Goal: Task Accomplishment & Management: Manage account settings

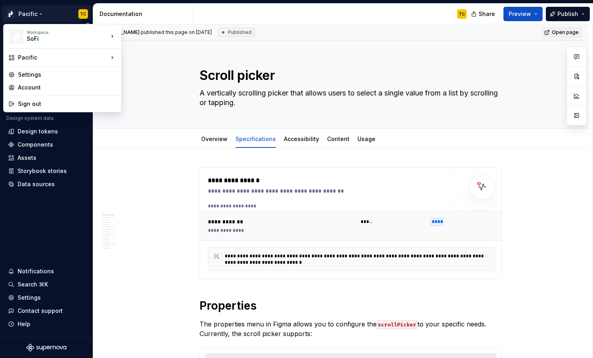
click at [42, 16] on html "Pacific TC Version Current draft Home Documentation Analytics Code automation D…" at bounding box center [296, 179] width 593 height 358
click at [153, 73] on div "Pacific - Asset Repository (Glyphs)" at bounding box center [180, 76] width 93 height 16
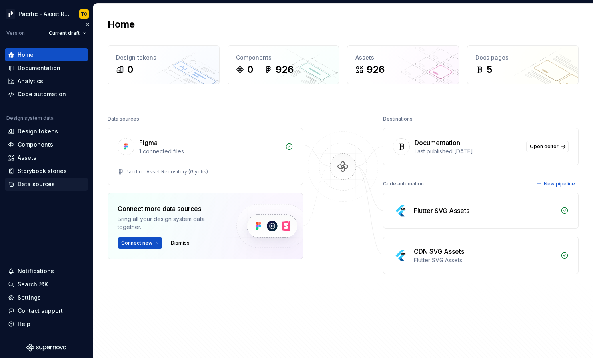
click at [41, 186] on div "Data sources" at bounding box center [36, 184] width 37 height 8
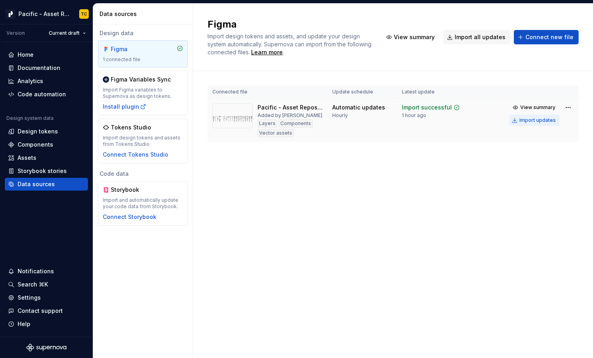
click at [551, 121] on div "Import updates" at bounding box center [537, 120] width 36 height 6
click at [549, 123] on div "Import updates" at bounding box center [537, 120] width 36 height 6
click at [34, 346] on icon "Supernova Logo" at bounding box center [46, 348] width 40 height 8
click at [32, 298] on div "Settings" at bounding box center [29, 298] width 23 height 8
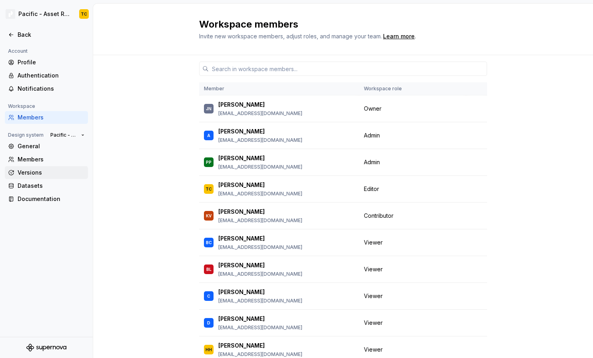
click at [48, 176] on div "Versions" at bounding box center [51, 173] width 67 height 8
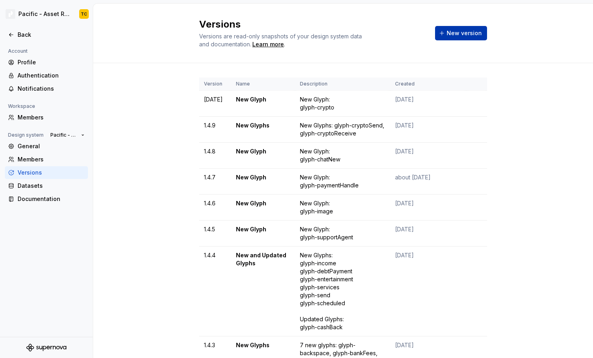
click at [450, 37] on button "New version" at bounding box center [461, 33] width 52 height 14
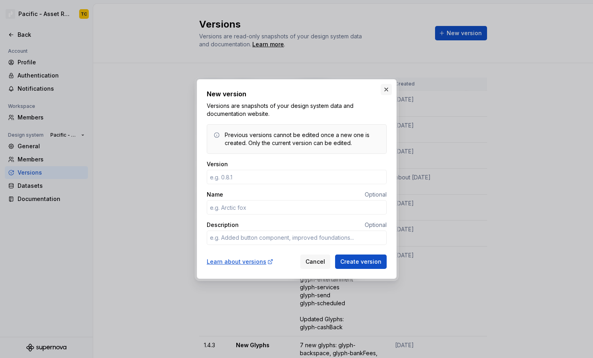
type textarea "*"
click at [384, 89] on button "button" at bounding box center [385, 89] width 11 height 11
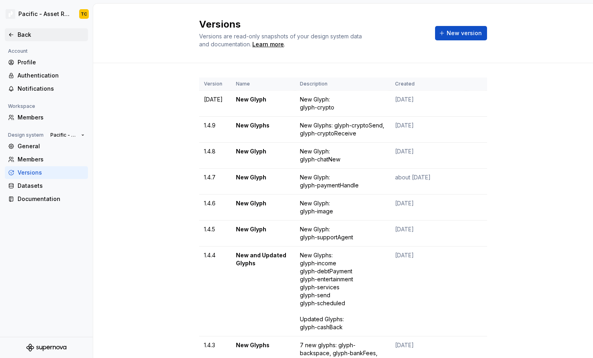
click at [32, 38] on div "Back" at bounding box center [51, 35] width 67 height 8
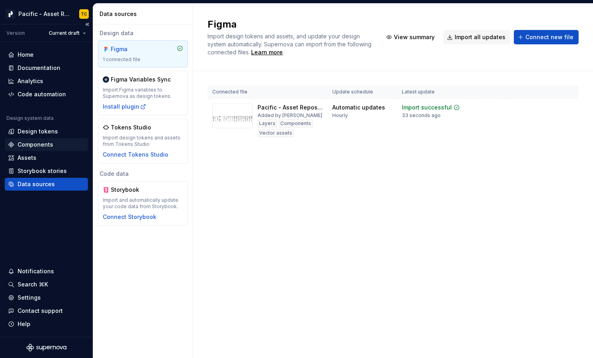
click at [45, 144] on div "Components" at bounding box center [36, 145] width 36 height 8
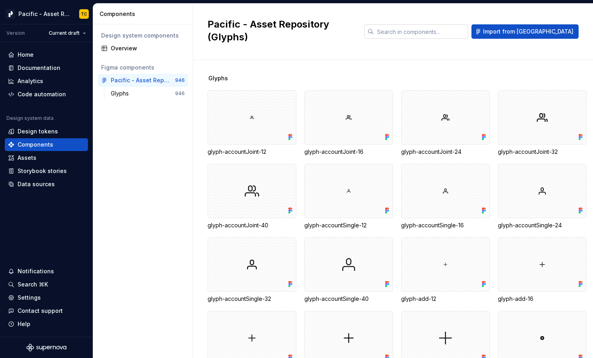
click at [411, 24] on div at bounding box center [416, 31] width 104 height 14
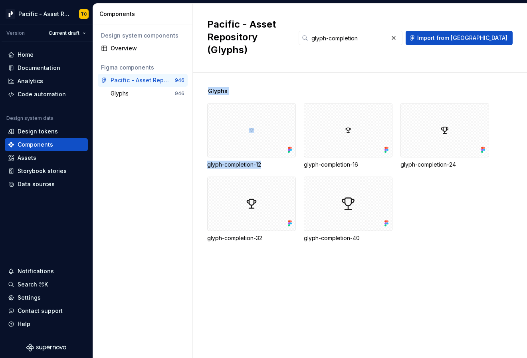
drag, startPoint x: 205, startPoint y: 151, endPoint x: 262, endPoint y: 152, distance: 57.6
click at [262, 152] on div "Glyphs glyph-completion-12 glyph-completion-16 glyph-completion-24 glyph-comple…" at bounding box center [360, 215] width 334 height 285
click at [268, 161] on div "glyph-completion-12" at bounding box center [251, 165] width 89 height 8
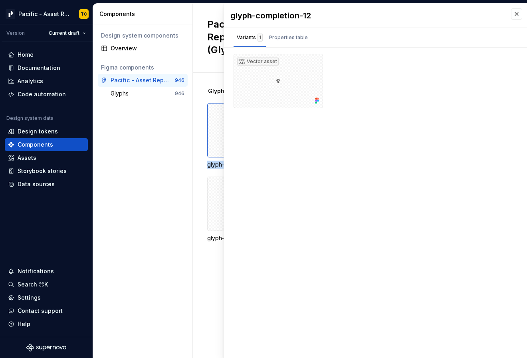
drag, startPoint x: 278, startPoint y: 152, endPoint x: 207, endPoint y: 155, distance: 71.2
click at [207, 161] on div "glyph-completion-12" at bounding box center [251, 165] width 89 height 8
click at [515, 13] on button "button" at bounding box center [516, 13] width 11 height 11
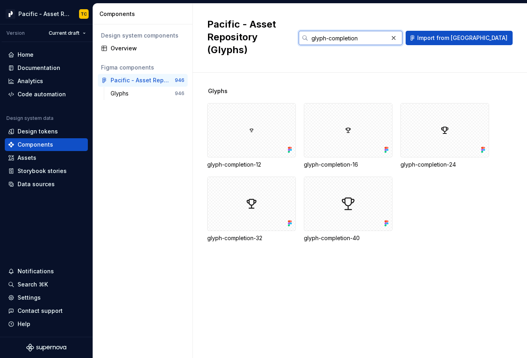
click at [367, 33] on input "glyph-completion" at bounding box center [348, 38] width 80 height 14
click at [378, 33] on input "glyph-completion" at bounding box center [348, 38] width 80 height 14
click at [388, 31] on input "glyph-studentLoanDental" at bounding box center [348, 38] width 80 height 14
click at [388, 32] on input "glyph-studentLoanDental" at bounding box center [348, 38] width 80 height 14
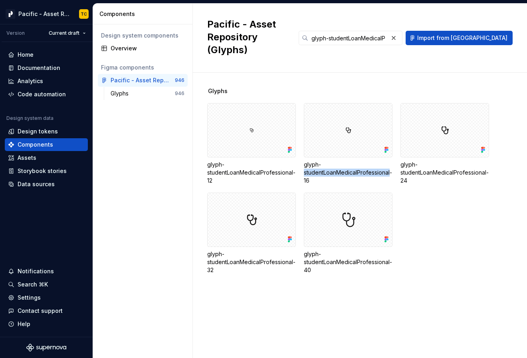
drag, startPoint x: 304, startPoint y: 159, endPoint x: 391, endPoint y: 158, distance: 87.5
click at [391, 158] on div "glyph-studentLoanMedicalProfessional-12 glyph-studentLoanMedicalProfessional-16…" at bounding box center [367, 188] width 320 height 171
copy div "studentLoanMedicalProfessional"
click at [388, 32] on input "glyph-studentLoanMedicalP" at bounding box center [348, 38] width 80 height 14
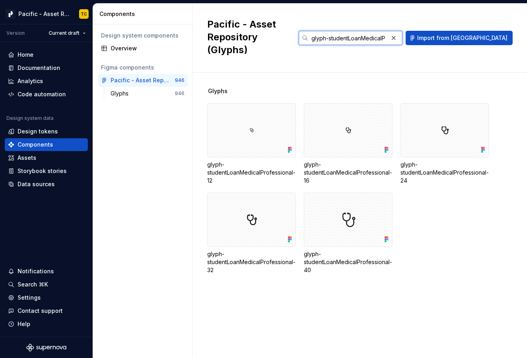
click at [388, 32] on input "glyph-studentLoanMedicalP" at bounding box center [348, 38] width 80 height 14
click at [385, 32] on input "glyph-studentLoanMedicalP" at bounding box center [348, 38] width 80 height 14
drag, startPoint x: 402, startPoint y: 31, endPoint x: 471, endPoint y: 38, distance: 69.9
click at [471, 38] on div "glyph-studentLoanMedicalP Import from [GEOGRAPHIC_DATA]" at bounding box center [406, 38] width 214 height 14
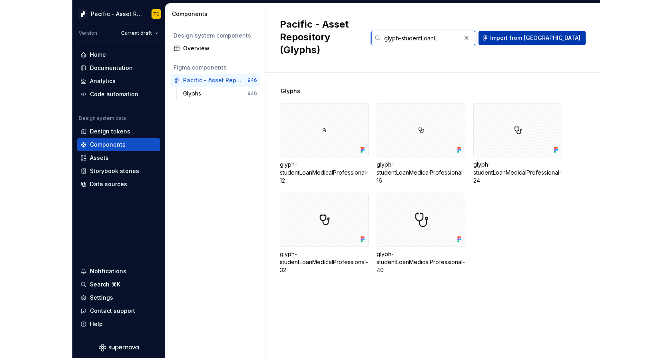
scroll to position [0, 0]
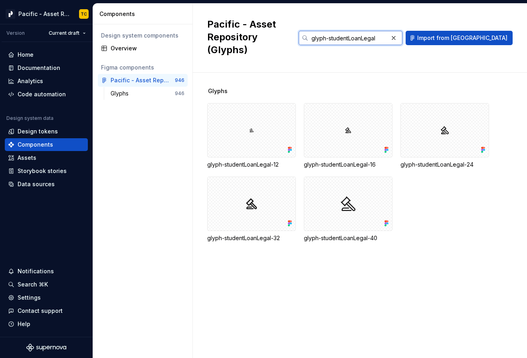
type input "glyph-studentLoanLegal"
click at [36, 295] on div "Settings" at bounding box center [29, 298] width 23 height 8
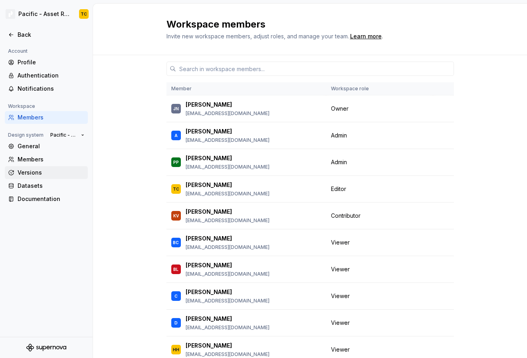
click at [31, 175] on div "Versions" at bounding box center [51, 173] width 67 height 8
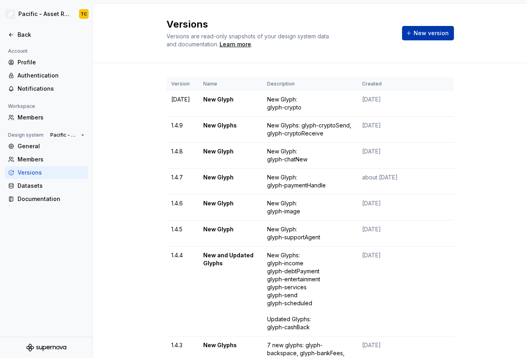
click at [435, 38] on button "New version" at bounding box center [428, 33] width 52 height 14
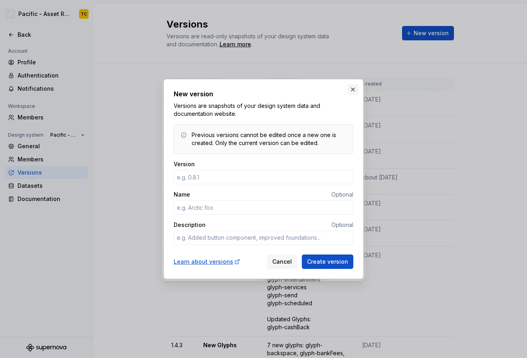
click at [357, 88] on button "button" at bounding box center [353, 89] width 11 height 11
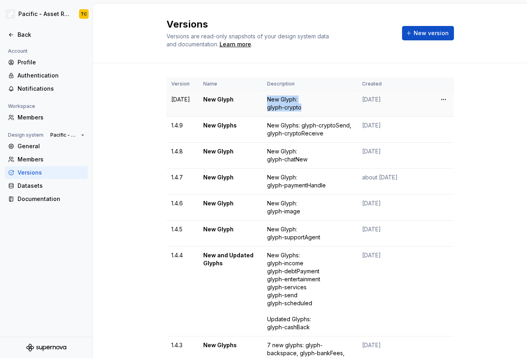
drag, startPoint x: 266, startPoint y: 99, endPoint x: 308, endPoint y: 112, distance: 43.7
click at [308, 112] on td "New Glyph: glyph-crypto" at bounding box center [309, 104] width 95 height 26
copy div "New Glyph: glyph-crypto"
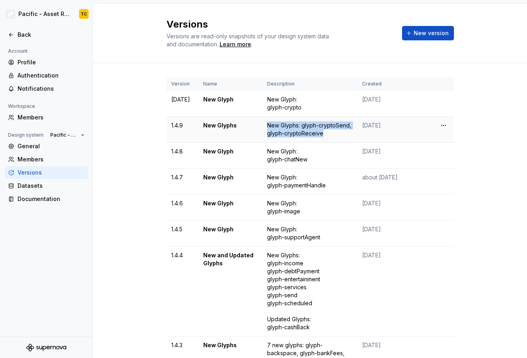
drag, startPoint x: 329, startPoint y: 138, endPoint x: 260, endPoint y: 125, distance: 70.0
click at [260, 125] on tr "1.4.9 New Glyphs New Glyphs: glyph-cryptoSend, glyph-cryptoReceive [DATE]" at bounding box center [311, 130] width 288 height 26
copy tr "New Glyphs: glyph-cryptoSend, glyph-cryptoReceive"
click at [430, 39] on button "New version" at bounding box center [428, 33] width 52 height 14
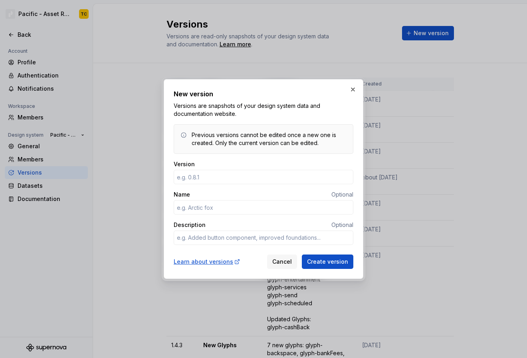
type textarea "*"
type input "[DATE]"
click at [203, 205] on input "Name" at bounding box center [264, 207] width 180 height 14
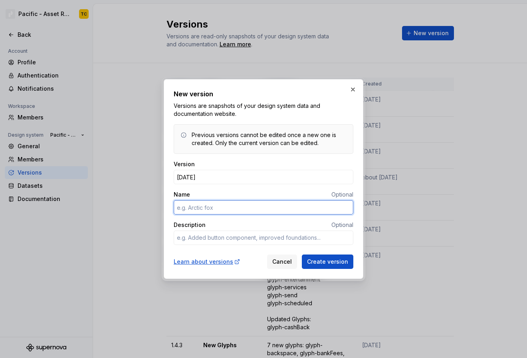
type textarea "*"
type input "New Glyphs"
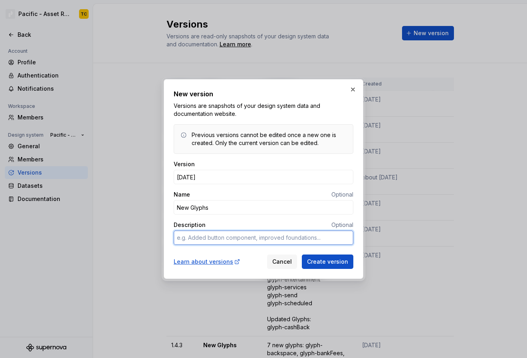
click at [220, 234] on textarea "Description" at bounding box center [264, 238] width 180 height 14
paste textarea "New Glyphs: glyph-cryptoSend, glyph-cryptoReceive"
type textarea "*"
type textarea "New Glyphs: glyph-cryptoSend, glyph-cryptoReceive"
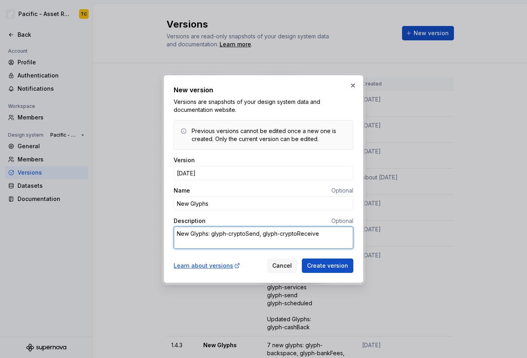
click at [178, 241] on textarea "New Glyphs: glyph-cryptoSend, glyph-cryptoReceive" at bounding box center [264, 238] width 180 height 22
type textarea "*"
type textarea "New Glyphs: glyph-cryptoSend, glyph-cryptoReceive"
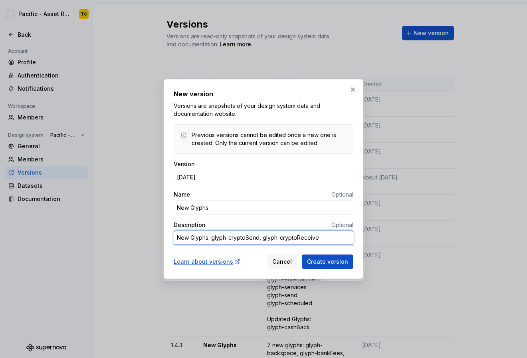
type textarea "*"
type textarea "4New Glyphs: glyph-cryptoSend, glyph-cryptoReceive"
type textarea "*"
type textarea "New Glyphs: glyph-cryptoSend, glyph-cryptoReceive"
type textarea "*"
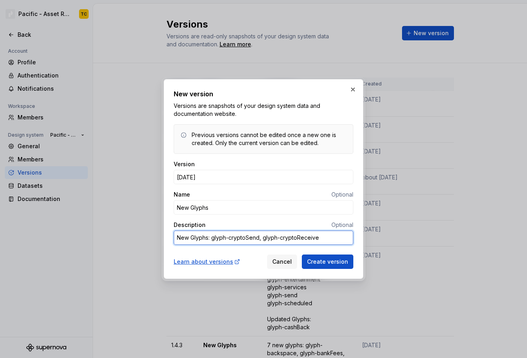
type textarea "New Glyphs: glyph-cryptoSend, glyph-cryptoReceive"
type textarea "*"
type textarea "4New Glyphs: glyph-cryptoSend, glyph-cryptoReceive"
type textarea "*"
type textarea "4 New Glyphs: glyph-cryptoSend, glyph-cryptoReceive"
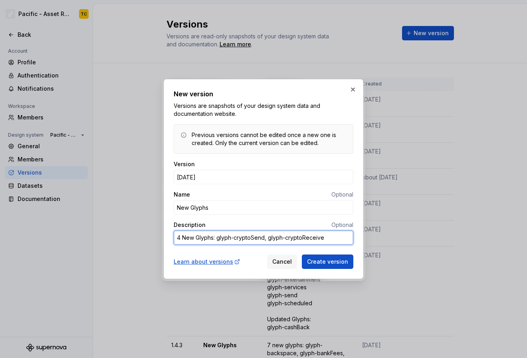
click at [255, 237] on textarea "4 New Glyphs: glyph-cryptoSend, glyph-cryptoReceive" at bounding box center [264, 238] width 180 height 14
type textarea "*"
type textarea "4 New Glyphs: glyph-c, glyph-cryptoReceive"
type textarea "*"
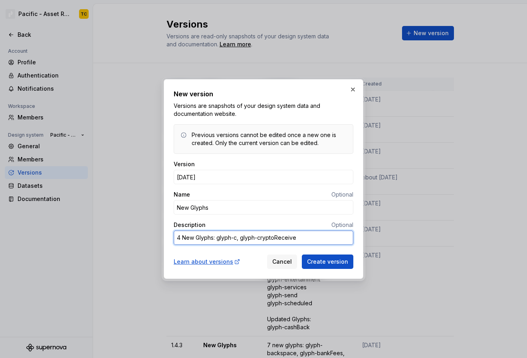
type textarea "4 New Glyphs: glyph-co, glyph-cryptoReceive"
type textarea "*"
type textarea "4 New Glyphs: glyph-com, glyph-cryptoReceive"
type textarea "*"
type textarea "4 New Glyphs: glyph-comp, glyph-cryptoReceive"
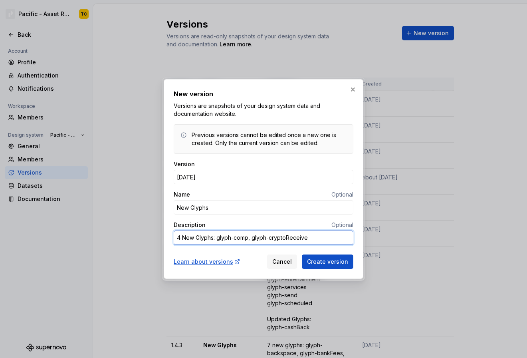
type textarea "*"
type textarea "4 New Glyphs: glyph-compl, glyph-cryptoReceive"
type textarea "*"
type textarea "4 New Glyphs: glyph-comple, glyph-cryptoReceive"
type textarea "*"
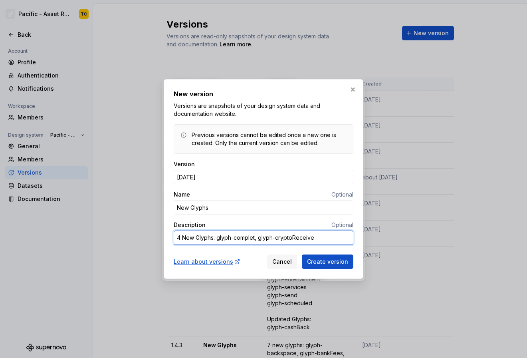
type textarea "4 New Glyphs: glyph-completi, glyph-cryptoReceive"
type textarea "*"
type textarea "4 New Glyphs: glyph-completio, glyph-cryptoReceive"
type textarea "*"
type textarea "4 New Glyphs: glyph-completion, glyph-cryptoReceive"
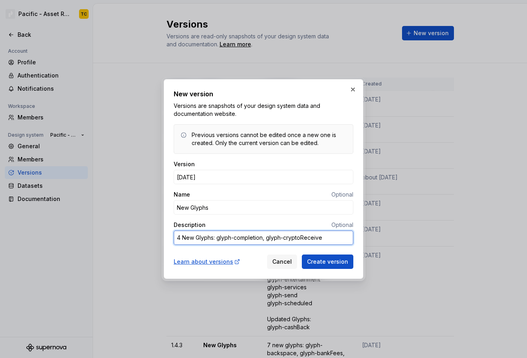
click at [306, 237] on textarea "4 New Glyphs: glyph-completion, glyph-cryptoReceive" at bounding box center [264, 238] width 180 height 14
type textarea "*"
type textarea "4 New Glyphs: glyph-completion, glyph-s"
type textarea "*"
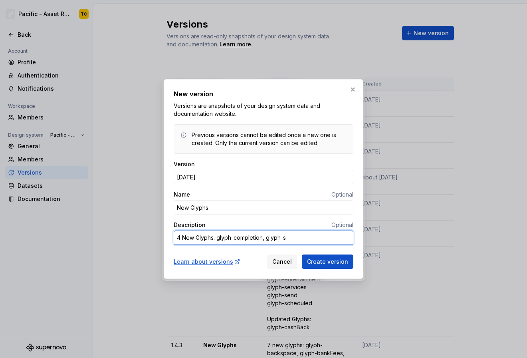
type textarea "4 New Glyphs: glyph-completion, glyph-st"
type textarea "*"
type textarea "4 New Glyphs: glyph-completion, glyph-stu"
type textarea "*"
type textarea "4 New Glyphs: glyph-completion, glyph-stud"
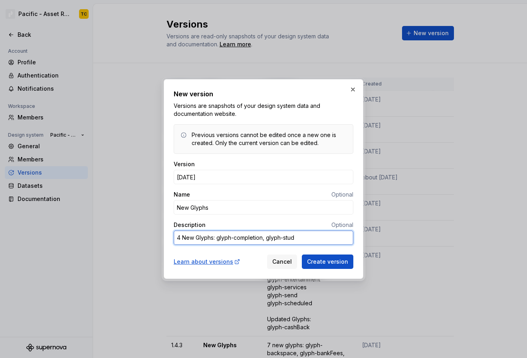
type textarea "*"
type textarea "4 New Glyphs: glyph-completion, glyph-stude"
type textarea "*"
type textarea "4 New Glyphs: glyph-completion, glyph-studen"
type textarea "*"
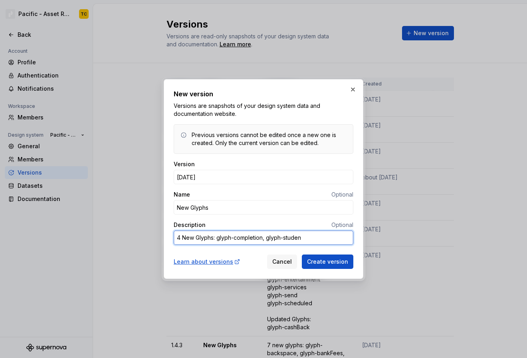
type textarea "4 New Glyphs: glyph-completion, glyph-student"
type textarea "*"
type textarea "4 New Glyphs: glyph-completion, glyph-studentL"
type textarea "*"
type textarea "4 New Glyphs: glyph-completion, glyph-studentLo"
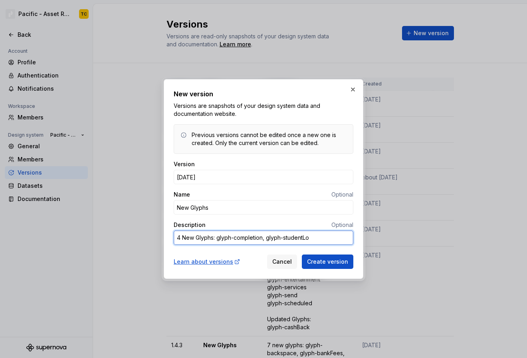
type textarea "*"
type textarea "4 New Glyphs: glyph-completion, glyph-studentLoa"
type textarea "*"
type textarea "4 New Glyphs: glyph-completion, glyph-studentLoan"
type textarea "*"
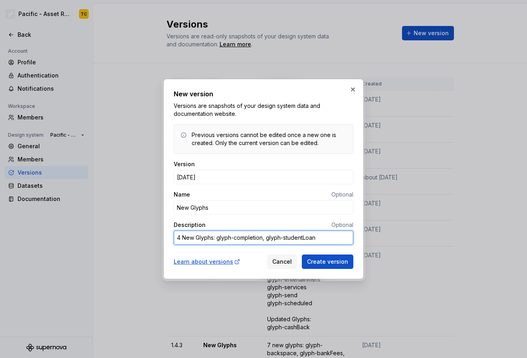
type textarea "4 New Glyphs: glyph-completion, glyph-studentLoanD"
type textarea "*"
type textarea "4 New Glyphs: glyph-completion, glyph-studentLoanDe"
type textarea "*"
type textarea "4 New Glyphs: glyph-completion, glyph-studentLoanDent"
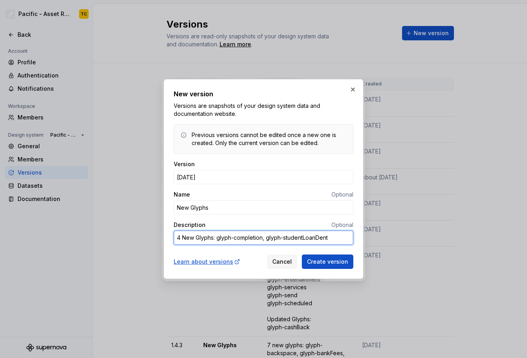
type textarea "*"
type textarea "4 New Glyphs: glyph-completion, glyph-studentLoanDenta"
type textarea "*"
type textarea "4 New Glyphs: glyph-completion, glyph-studentLoanDental"
drag, startPoint x: 266, startPoint y: 237, endPoint x: 352, endPoint y: 238, distance: 85.1
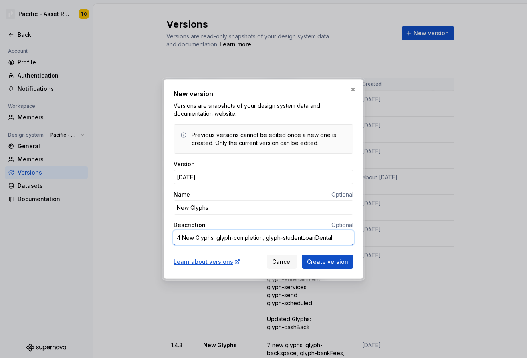
click at [352, 238] on textarea "4 New Glyphs: glyph-completion, glyph-studentLoanDental" at bounding box center [264, 238] width 180 height 14
type textarea "*"
type textarea "4 New Glyphs: glyph-completion, glyph-studentLoanDental,"
type textarea "*"
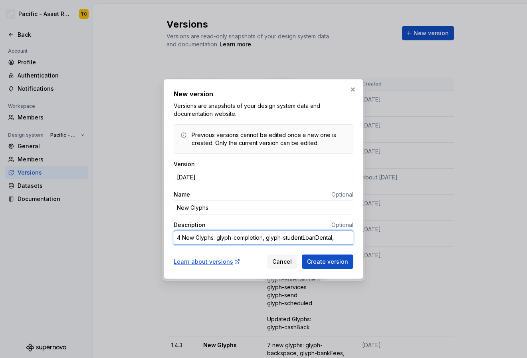
type textarea "4 New Glyphs: glyph-completion, glyph-studentLoanDental,"
paste textarea "glyph-studentLoanDental"
type textarea "*"
type textarea "4 New Glyphs: glyph-completion, glyph-studentLoanDental, glyph-studentLoanDental"
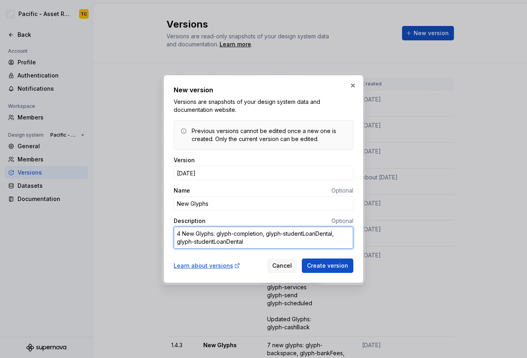
type textarea "*"
type textarea "4 New Glyphs: glyph-completion, glyph-studentLoanDental, glyph-studentLoanDenta"
type textarea "*"
type textarea "4 New Glyphs: glyph-completion, glyph-studentLoanDental, glyph-studentLoanDent"
type textarea "*"
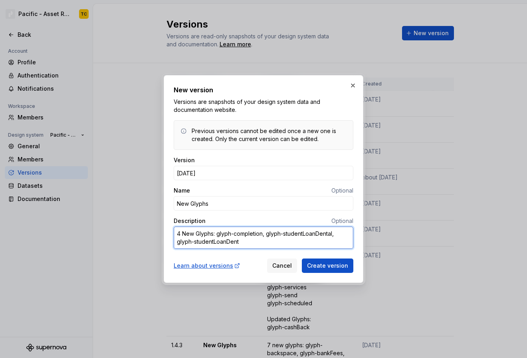
type textarea "4 New Glyphs: glyph-completion, glyph-studentLoanDental, glyph-studentLoanDen"
type textarea "*"
type textarea "4 New Glyphs: glyph-completion, glyph-studentLoanDental, glyph-studentLoanDe"
type textarea "*"
type textarea "4 New Glyphs: glyph-completion, glyph-studentLoanDental, glyph-studentLoanD"
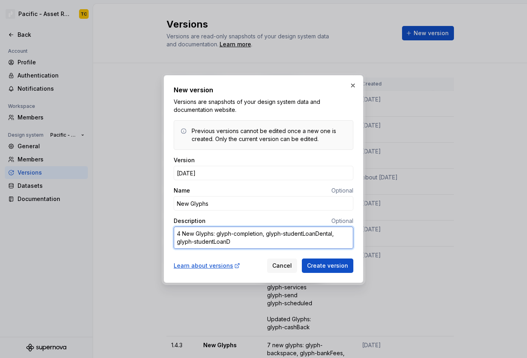
type textarea "*"
type textarea "4 New Glyphs: glyph-completion, glyph-studentLoanDental, glyph-studentLoan"
type textarea "*"
type textarea "4 New Glyphs: glyph-completion, glyph-studentLoanDental, glyph-studentLoanL"
type textarea "*"
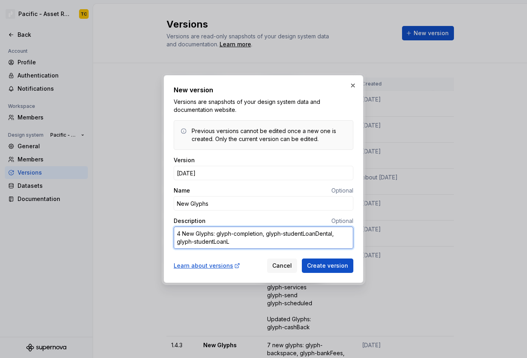
type textarea "4 New Glyphs: glyph-completion, glyph-studentLoanDental, glyph-studentLoanLe"
type textarea "*"
type textarea "4 New Glyphs: glyph-completion, glyph-studentLoanDental, glyph-studentLoanLeg"
type textarea "*"
type textarea "4 New Glyphs: glyph-completion, glyph-studentLoanDental, glyph-studentLoanLega"
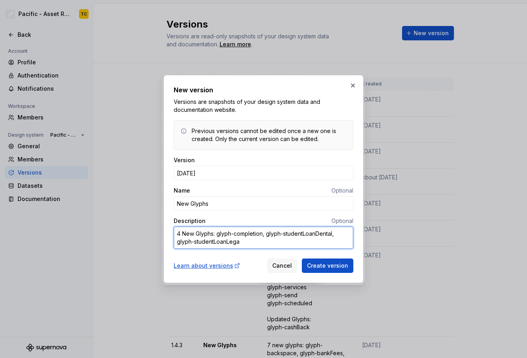
type textarea "*"
type textarea "4 New Glyphs: glyph-completion, glyph-studentLoanDental, glyph-studentLoanLegal"
type textarea "*"
type textarea "4 New Glyphs: glyph-completion, glyph-studentLoanDental, glyph-studentLoanLegal,"
type textarea "*"
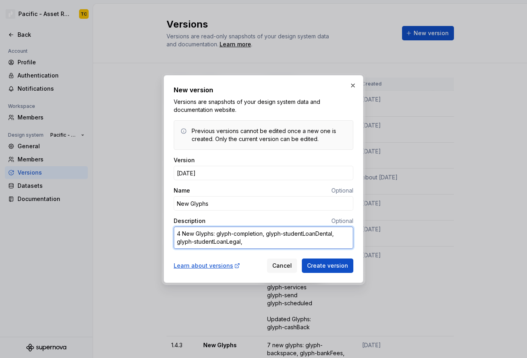
type textarea "4 New Glyphs: glyph-completion, glyph-studentLoanDental, glyph-studentLoanLegal,"
paste textarea "glyph-studentLoanDental"
type textarea "*"
type textarea "4 New Glyphs: glyph-completion, glyph-studentLoanDental, glyph-studentLoanLegal…"
type textarea "*"
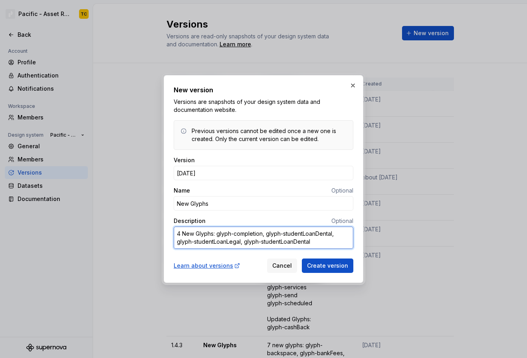
type textarea "4 New Glyphs: glyph-completion, glyph-studentLoanDental, glyph-studentLoanLegal…"
type textarea "*"
type textarea "4 New Glyphs: glyph-completion, glyph-studentLoanDental, glyph-studentLoanLegal…"
type textarea "*"
type textarea "4 New Glyphs: glyph-completion, glyph-studentLoanDental, glyph-studentLoanLegal…"
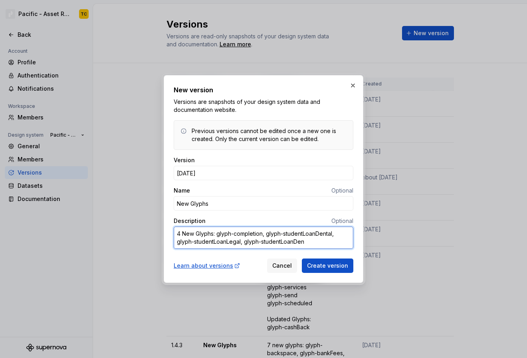
type textarea "*"
type textarea "4 New Glyphs: glyph-completion, glyph-studentLoanDental, glyph-studentLoanLegal…"
type textarea "*"
type textarea "4 New Glyphs: glyph-completion, glyph-studentLoanDental, glyph-studentLoanLegal…"
type textarea "*"
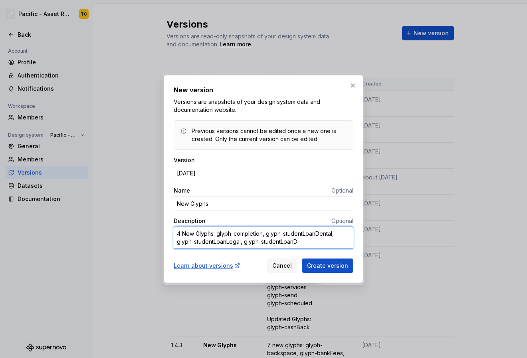
type textarea "4 New Glyphs: glyph-completion, glyph-studentLoanDental, glyph-studentLoanLegal…"
type textarea "*"
type textarea "4 New Glyphs: glyph-completion, glyph-studentLoanDental, glyph-studentLoanLegal…"
type textarea "*"
type textarea "4 New Glyphs: glyph-completion, glyph-studentLoanDental, glyph-studentLoanLegal…"
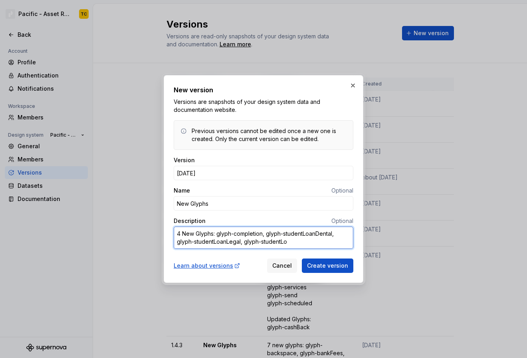
type textarea "*"
type textarea "4 New Glyphs: glyph-completion, glyph-studentLoanDental, glyph-studentLoanLegal…"
type textarea "*"
type textarea "4 New Glyphs: glyph-completion, glyph-studentLoanDental, glyph-studentLoanLegal…"
type textarea "*"
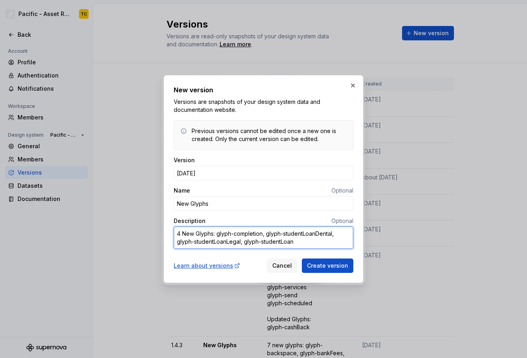
type textarea "4 New Glyphs: glyph-completion, glyph-studentLoanDental, glyph-studentLoanLegal…"
type textarea "*"
type textarea "4 New Glyphs: glyph-completion, glyph-studentLoanDental, glyph-studentLoanLegal…"
type textarea "*"
type textarea "4 New Glyphs: glyph-completion, glyph-studentLoanDental, glyph-studentLoanLegal…"
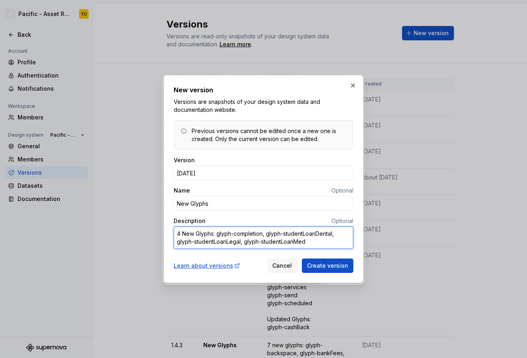
type textarea "*"
type textarea "4 New Glyphs: glyph-completion, glyph-studentLoanDental, glyph-studentLoanLegal…"
type textarea "*"
type textarea "4 New Glyphs: glyph-completion, glyph-studentLoanDental, glyph-studentLoanLegal…"
type textarea "*"
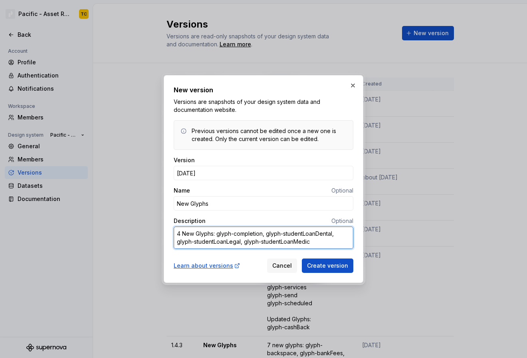
type textarea "4 New Glyphs: glyph-completion, glyph-studentLoanDental, glyph-studentLoanLegal…"
type textarea "*"
type textarea "4 New Glyphs: glyph-completion, glyph-studentLoanDental, glyph-studentLoanLegal…"
type textarea "*"
type textarea "4 New Glyphs: glyph-completion, glyph-studentLoanDental, glyph-studentLoanLegal…"
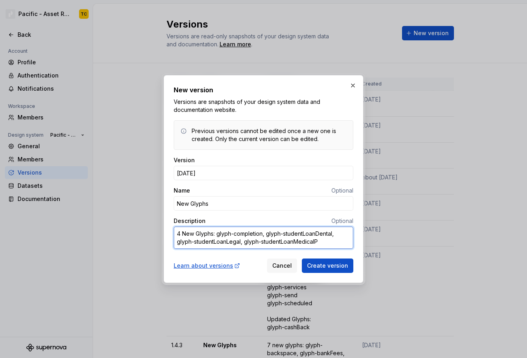
type textarea "*"
type textarea "4 New Glyphs: glyph-completion, glyph-studentLoanDental, glyph-studentLoanLegal…"
type textarea "*"
type textarea "4 New Glyphs: glyph-completion, glyph-studentLoanDental, glyph-studentLoanLegal…"
type textarea "*"
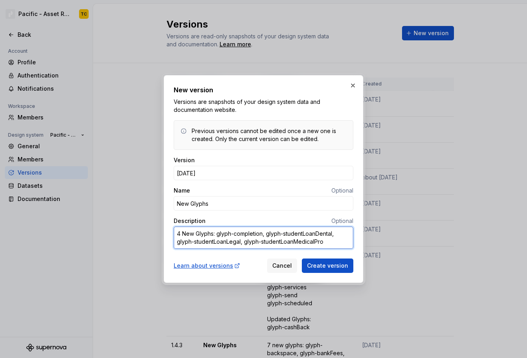
type textarea "4 New Glyphs: glyph-completion, glyph-studentLoanDental, glyph-studentLoanLegal…"
type textarea "*"
type textarea "4 New Glyphs: glyph-completion, glyph-studentLoanDental, glyph-studentLoanLegal…"
type textarea "*"
type textarea "4 New Glyphs: glyph-completion, glyph-studentLoanDental, glyph-studentLoanLegal…"
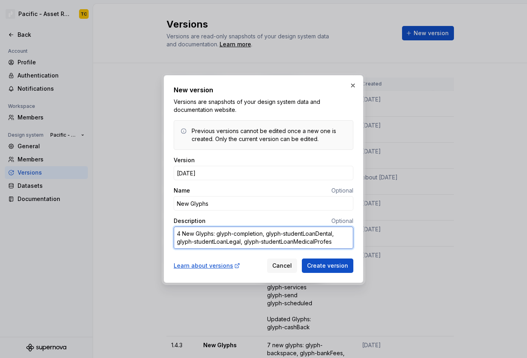
type textarea "*"
type textarea "4 New Glyphs: glyph-completion, glyph-studentLoanDental, glyph-studentLoanLegal…"
type textarea "*"
type textarea "4 New Glyphs: glyph-completion, glyph-studentLoanDental, glyph-studentLoanLegal…"
type textarea "*"
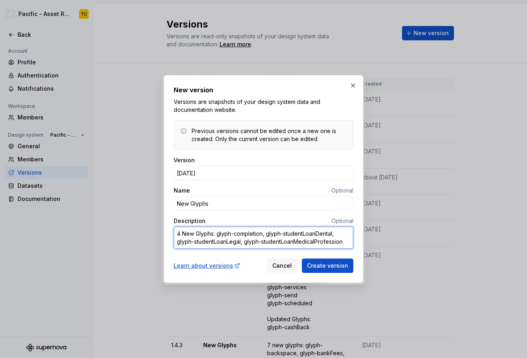
type textarea "4 New Glyphs: glyph-completion, glyph-studentLoanDental, glyph-studentLoanLegal…"
type textarea "*"
type textarea "4 New Glyphs: glyph-completion, glyph-studentLoanDental, glyph-studentLoanLegal…"
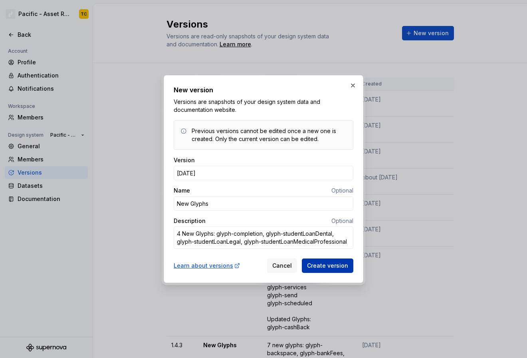
click at [332, 263] on span "Create version" at bounding box center [327, 266] width 41 height 8
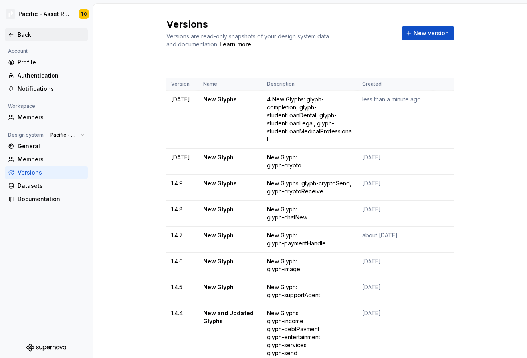
click at [12, 38] on div "Back" at bounding box center [46, 35] width 77 height 8
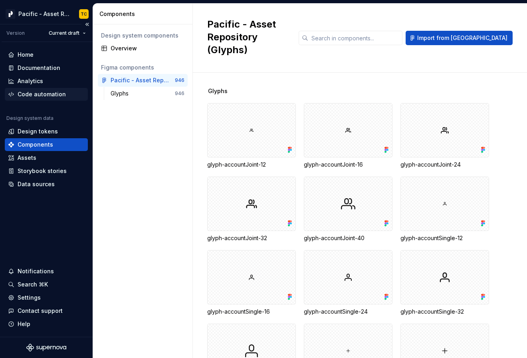
click at [44, 95] on div "Code automation" at bounding box center [42, 94] width 48 height 8
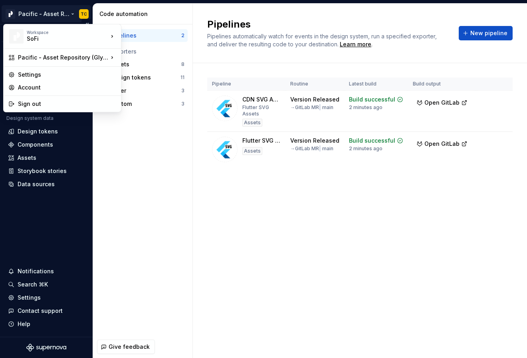
click at [61, 10] on html "Pacific - Asset Repository (Glyphs) TC Version Current draft Home Documentation…" at bounding box center [263, 179] width 527 height 358
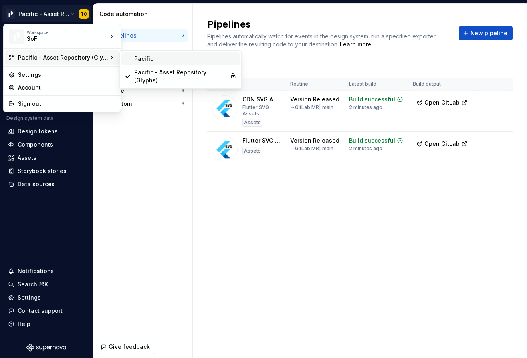
click at [155, 58] on div "Pacific" at bounding box center [185, 59] width 102 height 8
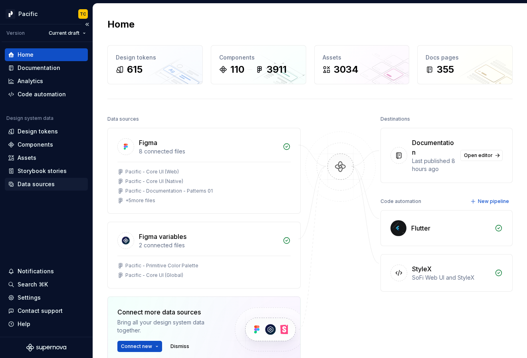
click at [49, 187] on div "Data sources" at bounding box center [36, 184] width 37 height 8
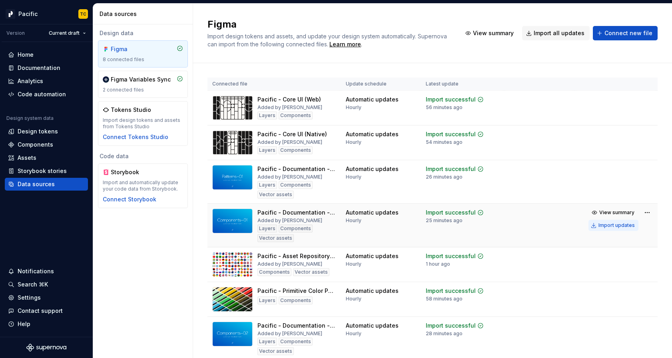
click at [592, 226] on div "Import updates" at bounding box center [616, 225] width 36 height 6
click at [592, 223] on button "Import updates" at bounding box center [613, 225] width 50 height 11
click at [592, 227] on div "Import updates" at bounding box center [616, 225] width 36 height 6
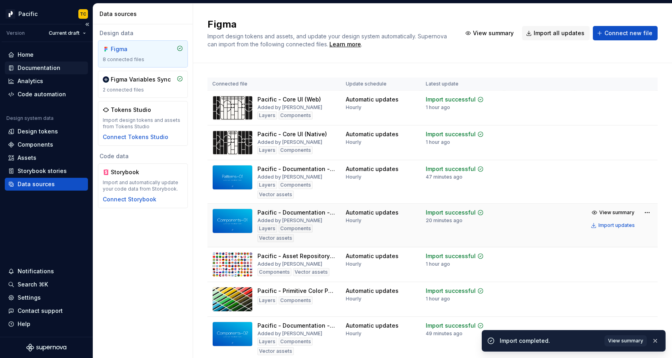
click at [55, 70] on div "Documentation" at bounding box center [39, 68] width 43 height 8
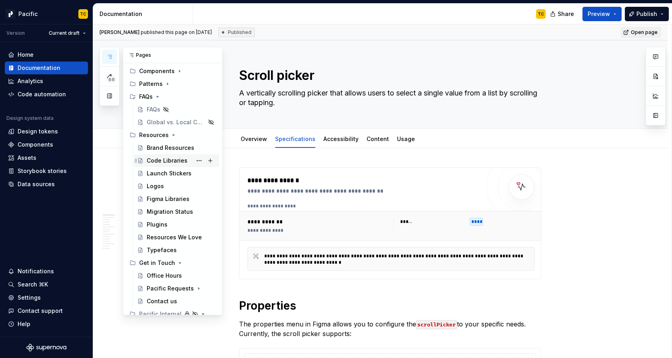
scroll to position [137, 0]
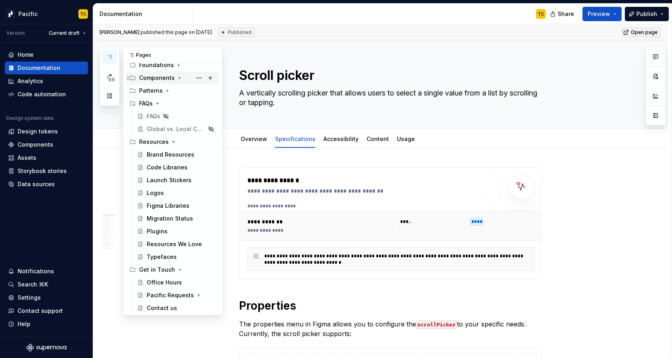
click at [180, 78] on icon "Page tree" at bounding box center [179, 78] width 6 height 6
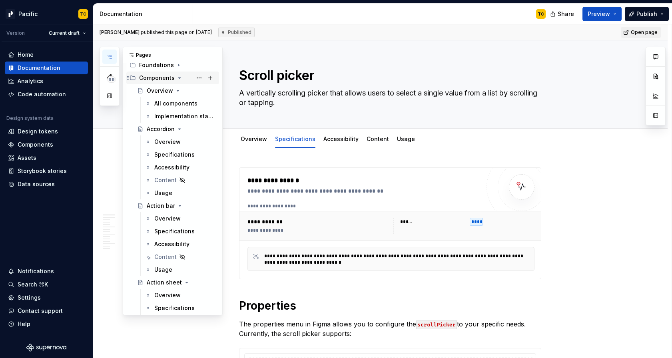
click at [178, 80] on icon "Page tree" at bounding box center [179, 78] width 6 height 6
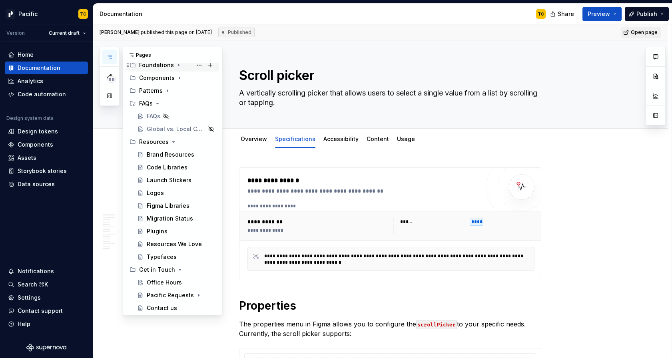
click at [178, 66] on icon "Page tree" at bounding box center [178, 65] width 6 height 6
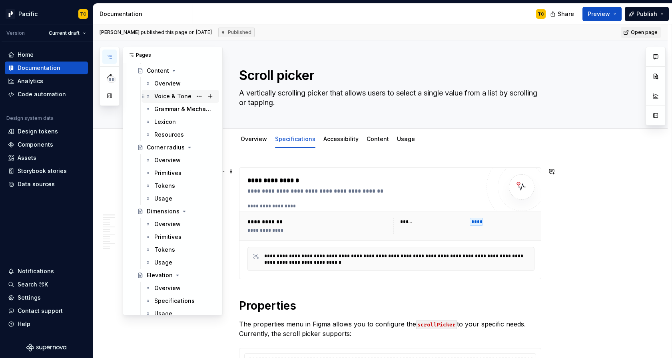
scroll to position [420, 0]
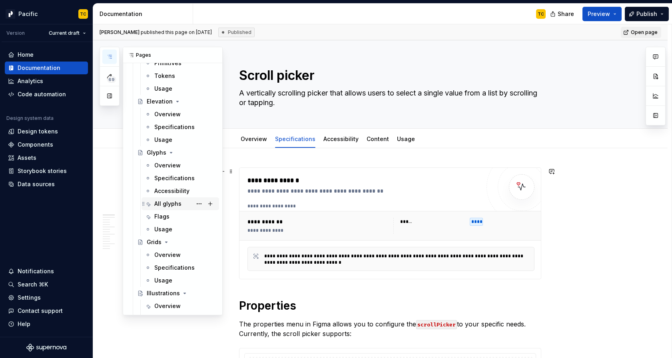
click at [166, 203] on div "All glyphs" at bounding box center [167, 204] width 27 height 8
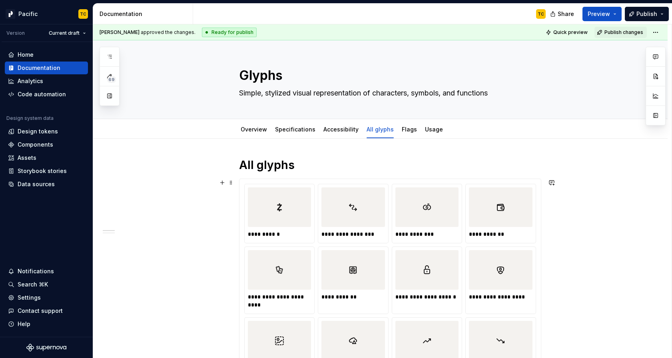
type textarea "*"
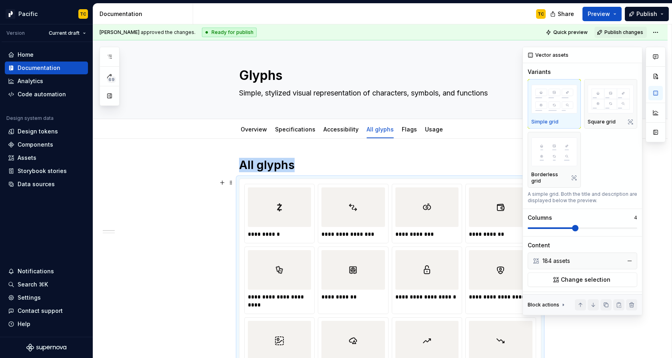
scroll to position [20, 0]
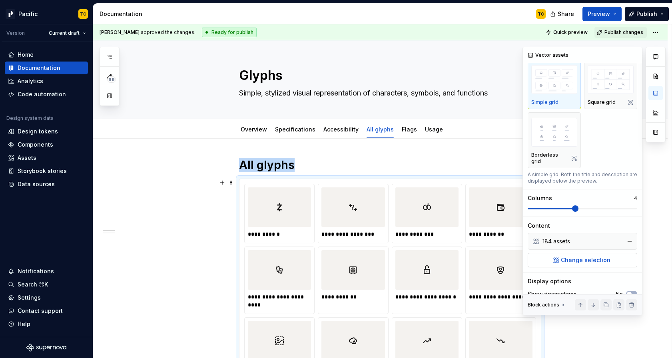
click at [549, 253] on button "Change selection" at bounding box center [581, 260] width 109 height 14
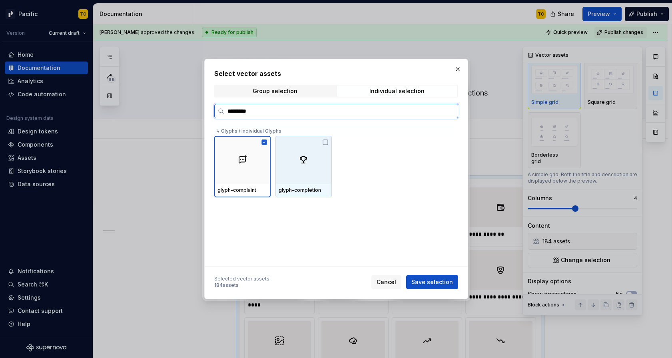
click at [328, 144] on icon at bounding box center [325, 142] width 6 height 6
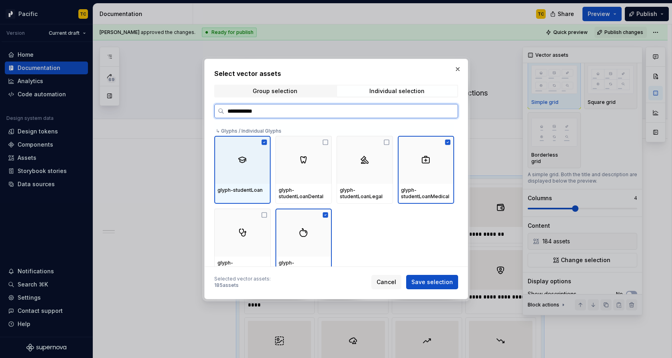
type input "**********"
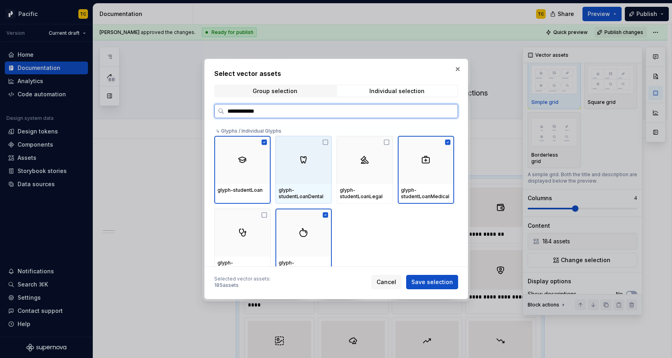
click at [328, 140] on icon at bounding box center [325, 142] width 5 height 5
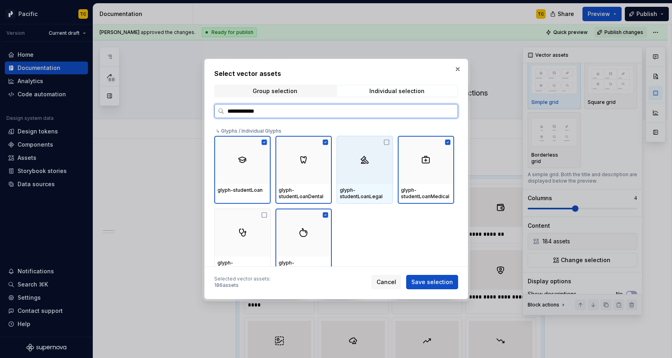
click at [390, 141] on icon at bounding box center [386, 142] width 6 height 6
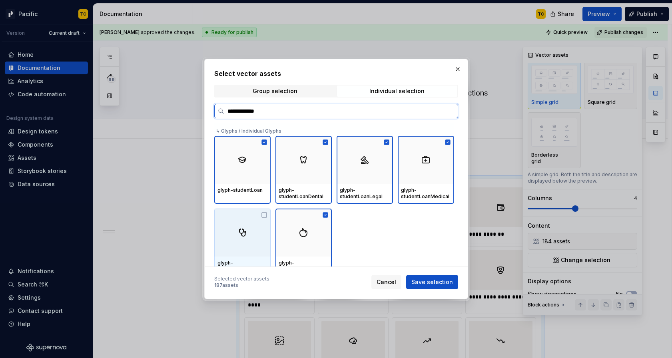
click at [266, 215] on icon at bounding box center [264, 215] width 6 height 6
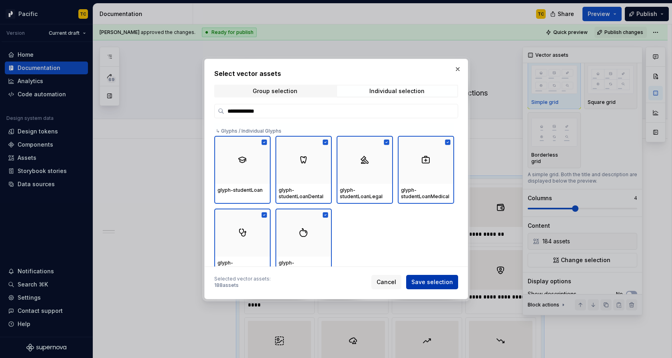
click at [435, 278] on span "Save selection" at bounding box center [432, 282] width 42 height 8
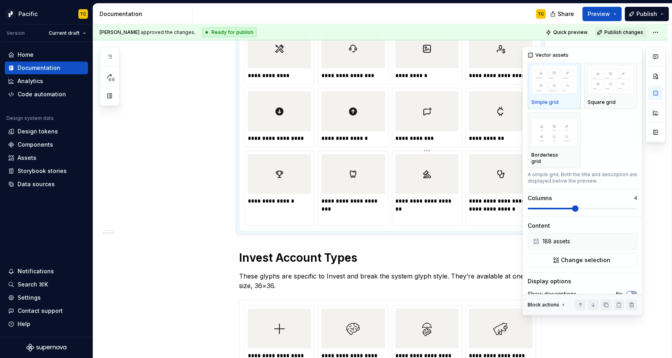
scroll to position [3099, 0]
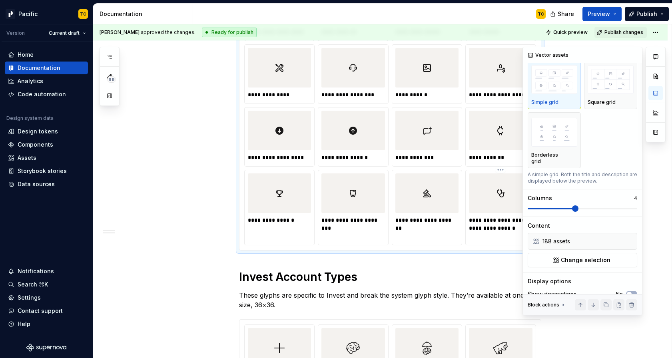
click at [482, 233] on p "**********" at bounding box center [501, 228] width 64 height 24
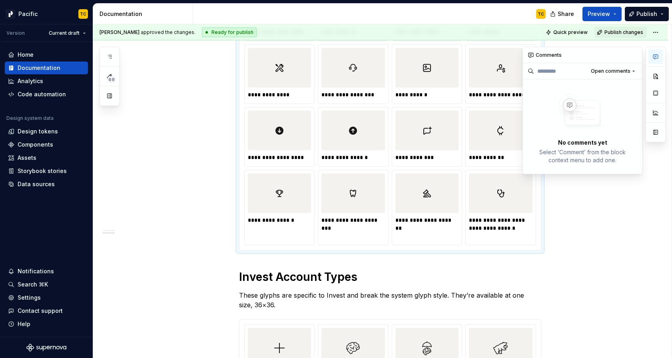
scroll to position [0, 0]
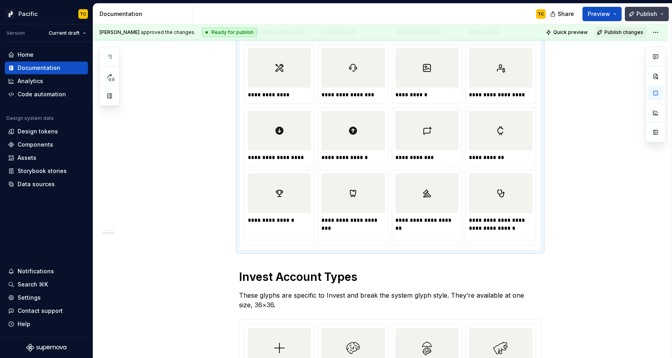
click at [592, 14] on span "Publish" at bounding box center [646, 14] width 21 height 8
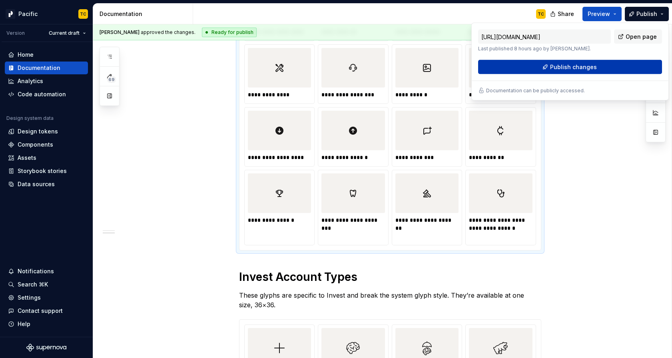
click at [592, 64] on button "Publish changes" at bounding box center [570, 67] width 184 height 14
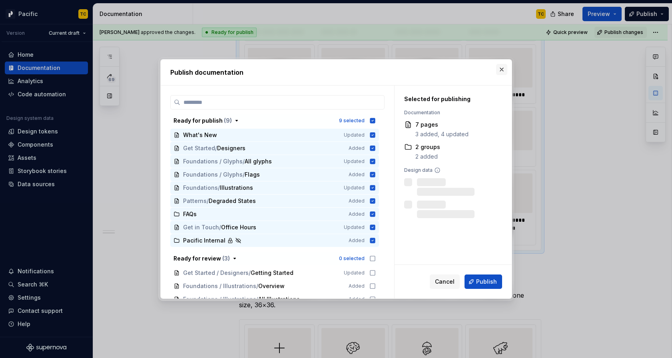
click at [501, 68] on button "button" at bounding box center [501, 69] width 11 height 11
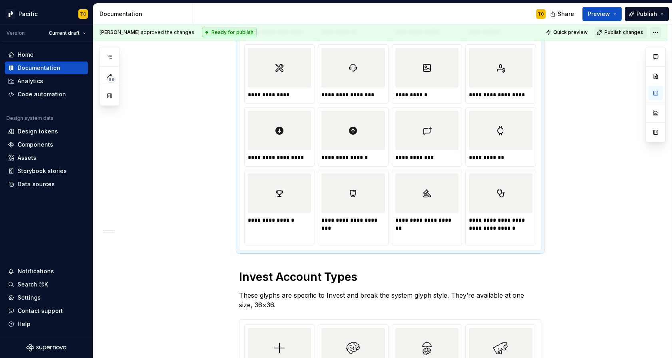
click at [592, 31] on html "Pacific TC Version Current draft Home Documentation Analytics Code automation D…" at bounding box center [336, 179] width 672 height 358
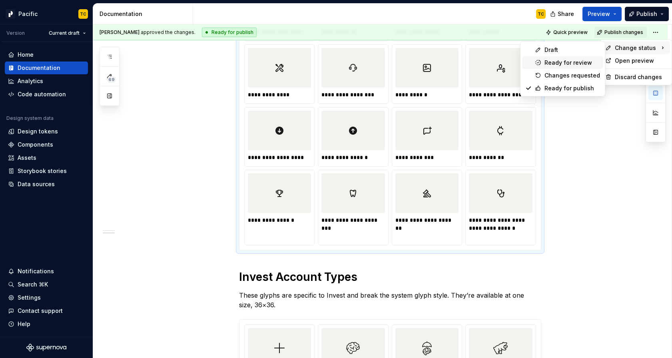
click at [563, 65] on div "Ready for review" at bounding box center [572, 63] width 56 height 8
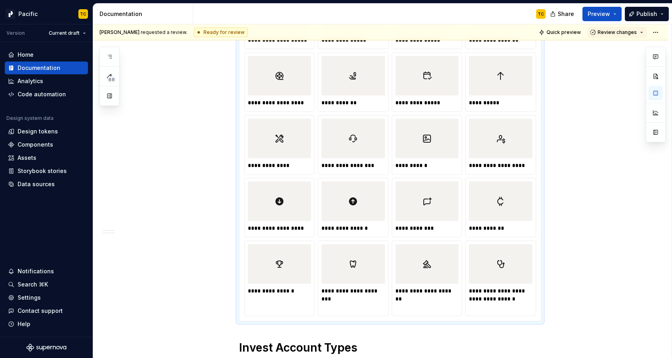
scroll to position [3072, 0]
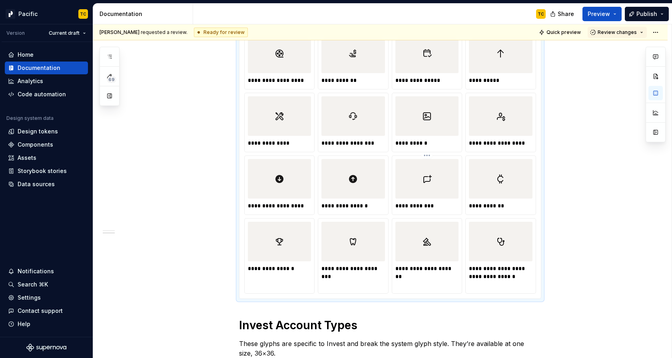
type textarea "*"
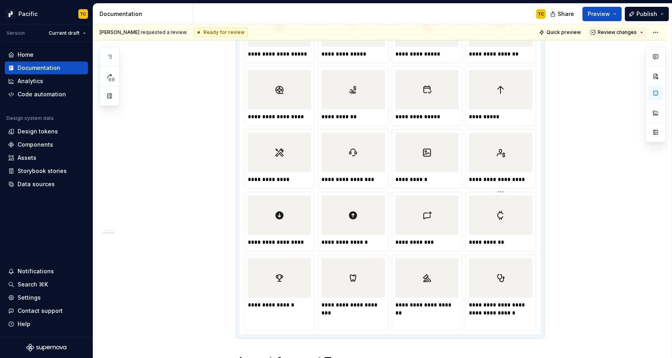
scroll to position [3013, 0]
